Goal: Transaction & Acquisition: Purchase product/service

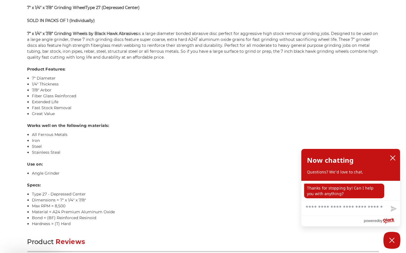
scroll to position [430, 0]
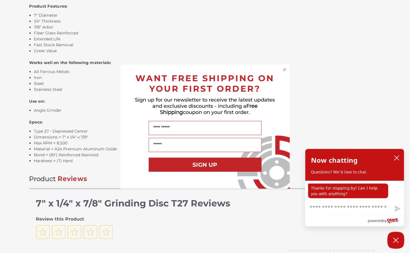
click at [207, 43] on div "Close dialog WANT FREE SHIPPING ON YOUR FIRST ORDER? Sign up for our newsletter…" at bounding box center [205, 126] width 410 height 253
click at [286, 69] on icon "Close dialog" at bounding box center [285, 70] width 6 height 6
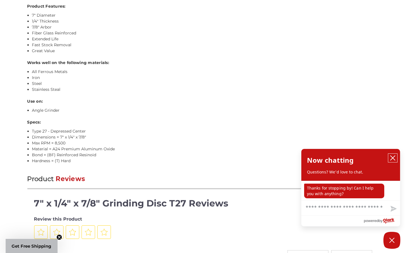
click at [394, 158] on icon "close chatbox" at bounding box center [393, 158] width 6 height 6
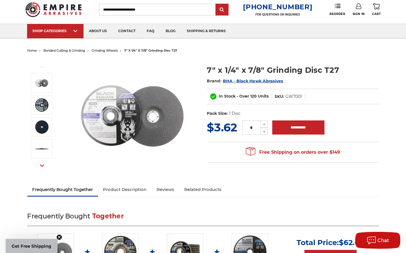
scroll to position [0, 0]
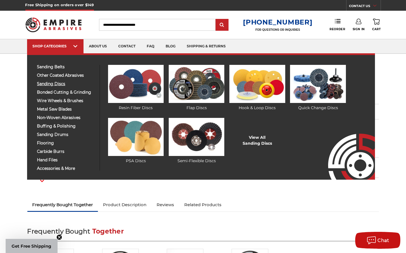
click at [57, 82] on span "sanding discs" at bounding box center [66, 84] width 58 height 4
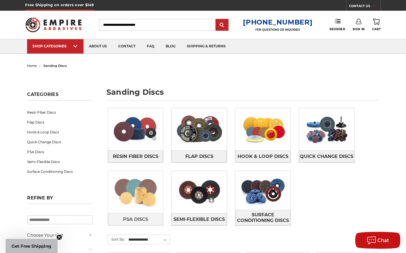
click at [125, 193] on img at bounding box center [135, 192] width 55 height 39
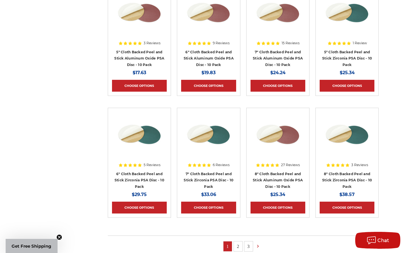
scroll to position [269, 0]
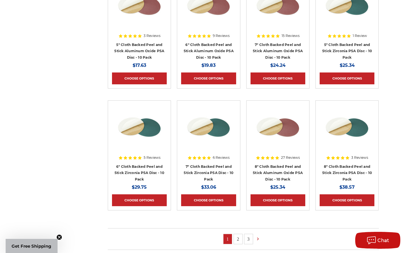
click at [237, 239] on link "2" at bounding box center [238, 239] width 8 height 10
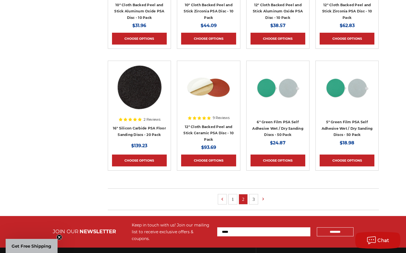
scroll to position [322, 0]
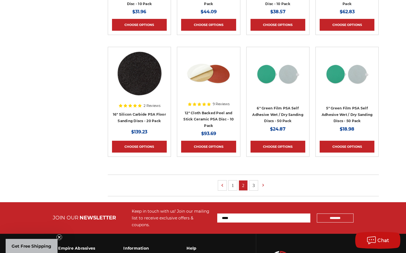
click at [254, 183] on link "3" at bounding box center [254, 186] width 8 height 10
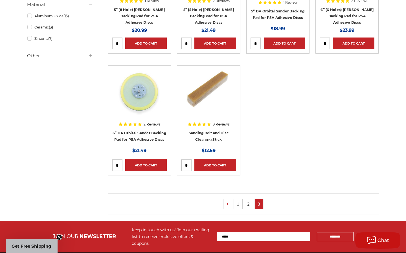
scroll to position [188, 0]
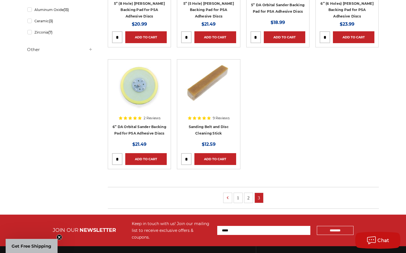
click at [249, 197] on link "2" at bounding box center [249, 198] width 8 height 10
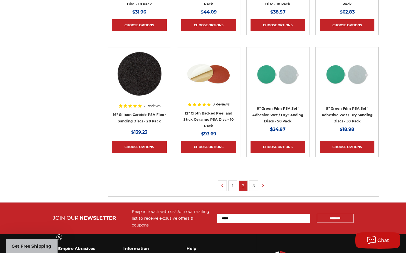
scroll to position [322, 0]
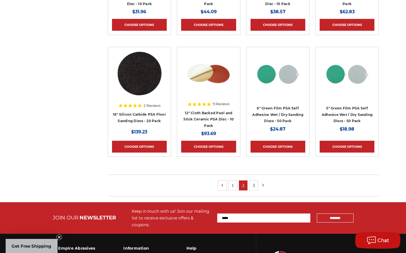
click at [234, 188] on link "1" at bounding box center [233, 186] width 8 height 10
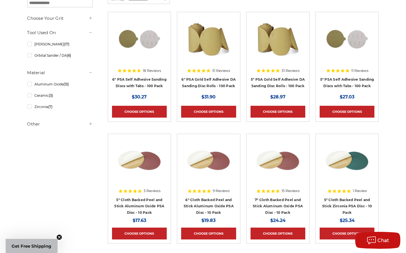
scroll to position [134, 0]
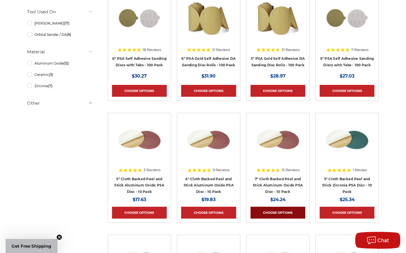
click at [270, 210] on link "Choose Options" at bounding box center [278, 213] width 55 height 12
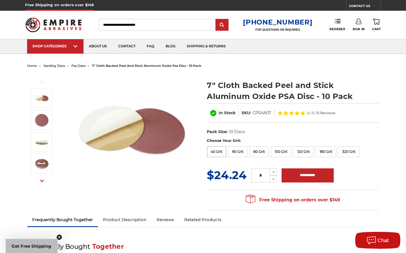
click at [219, 151] on label "40 Grit" at bounding box center [216, 152] width 19 height 11
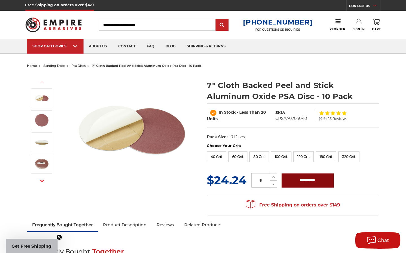
click at [299, 182] on input "**********" at bounding box center [308, 181] width 52 height 14
click at [254, 156] on label "80 Grit" at bounding box center [259, 157] width 19 height 11
click at [288, 180] on input "**********" at bounding box center [308, 181] width 52 height 14
type input "**********"
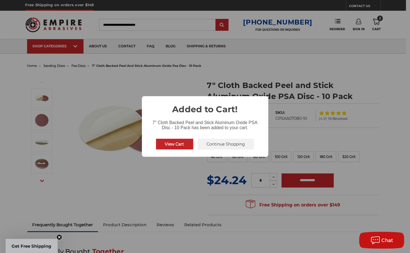
click at [184, 145] on button "View Cart" at bounding box center [174, 144] width 37 height 11
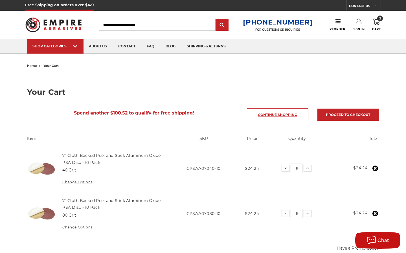
click at [286, 115] on link "Continue Shopping" at bounding box center [278, 114] width 62 height 13
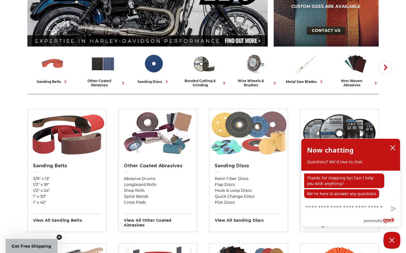
click at [260, 141] on img at bounding box center [249, 133] width 79 height 48
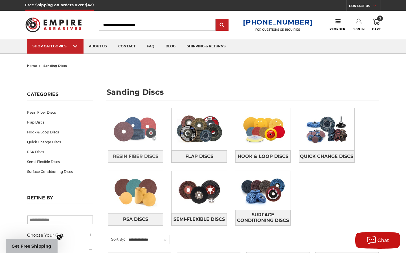
click at [133, 135] on img at bounding box center [135, 129] width 55 height 39
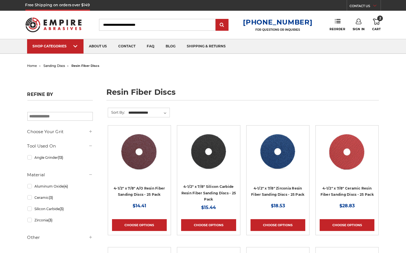
click at [142, 130] on img at bounding box center [140, 152] width 46 height 45
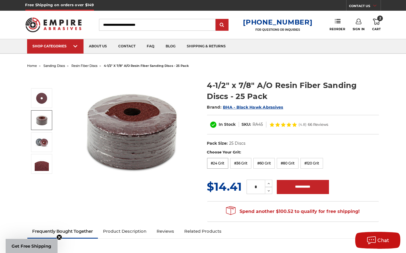
click at [218, 163] on label "#24 Grit" at bounding box center [217, 163] width 21 height 11
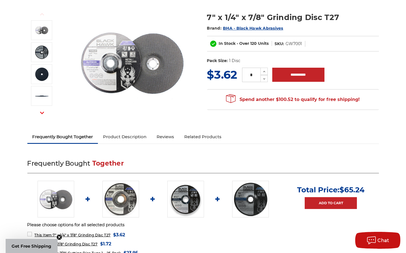
scroll to position [54, 0]
